Goal: Check status: Check status

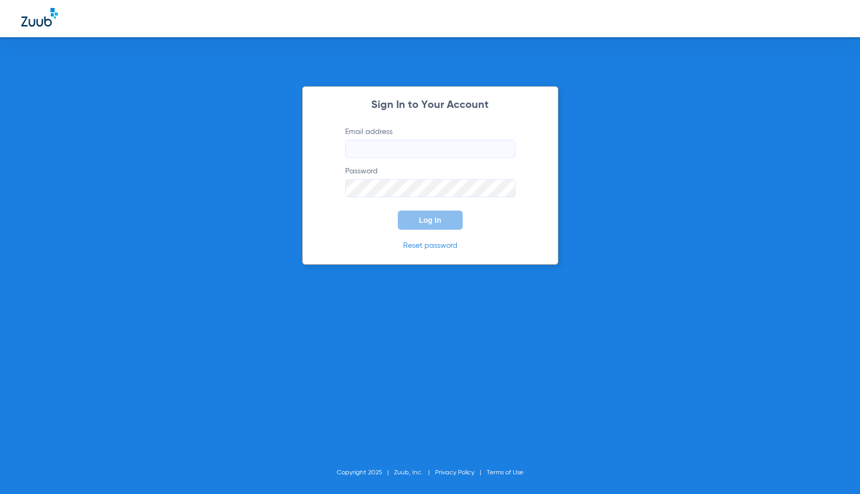
type input "[EMAIL_ADDRESS][DOMAIN_NAME]"
click at [449, 227] on button "Log In" at bounding box center [430, 220] width 65 height 19
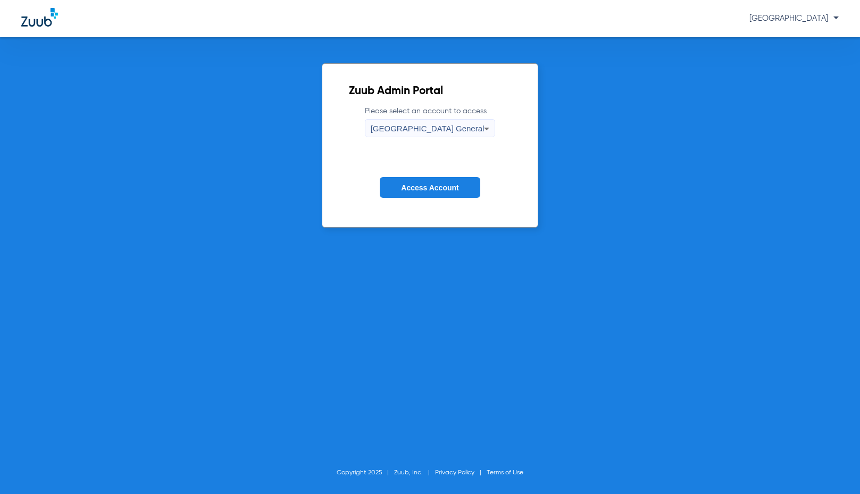
click at [452, 192] on button "Access Account" at bounding box center [430, 187] width 100 height 21
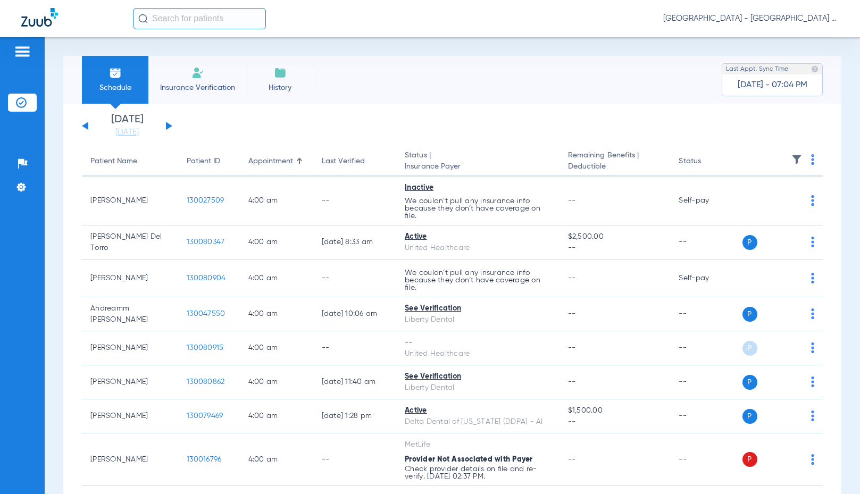
click at [212, 22] on input "text" at bounding box center [199, 18] width 133 height 21
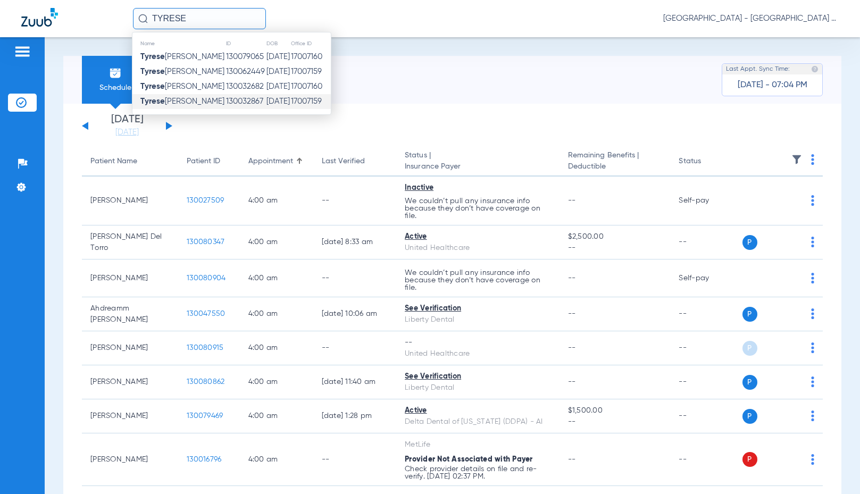
type input "TYRESE"
click at [190, 101] on span "[PERSON_NAME]" at bounding box center [182, 101] width 84 height 8
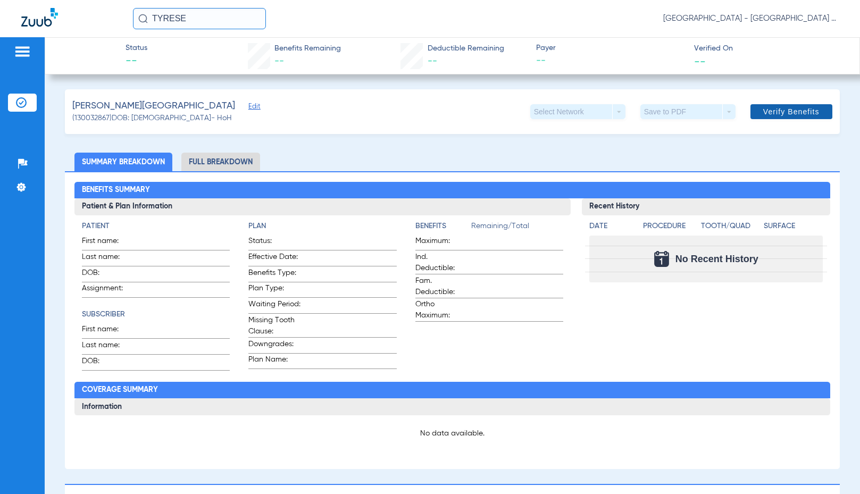
click at [764, 118] on span at bounding box center [792, 112] width 82 height 26
